Goal: Find specific page/section

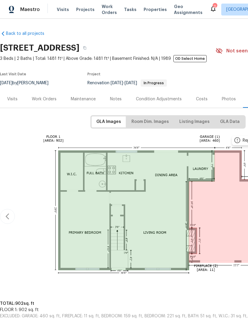
scroll to position [0, 88]
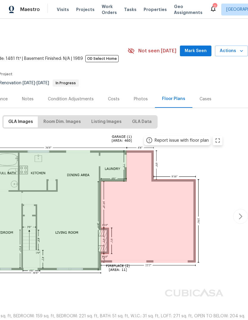
click at [151, 11] on span "Properties" at bounding box center [155, 10] width 23 height 6
